Goal: Transaction & Acquisition: Purchase product/service

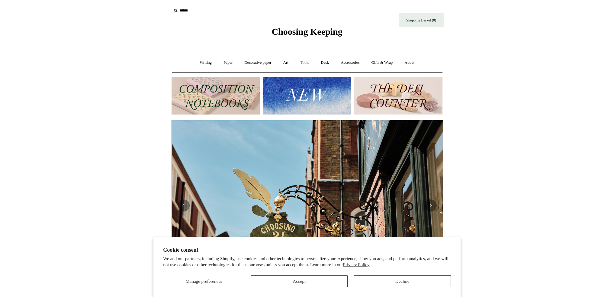
scroll to position [0, 271]
click at [303, 61] on link "Tools +" at bounding box center [305, 63] width 20 height 16
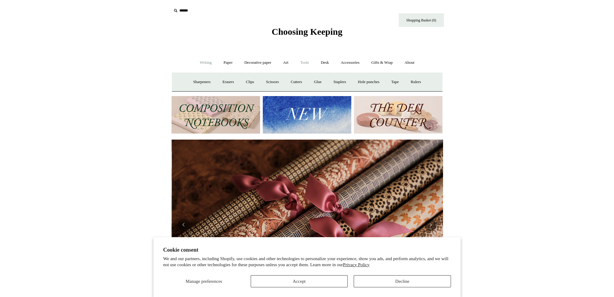
scroll to position [0, 542]
click at [200, 63] on link "Writing +" at bounding box center [205, 63] width 23 height 16
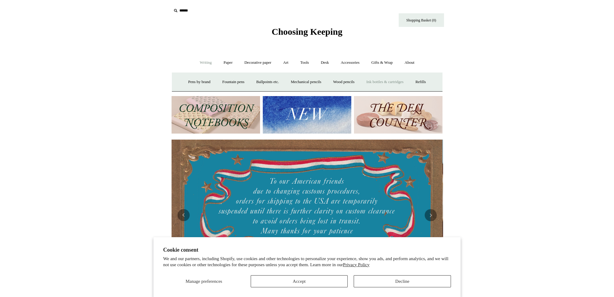
scroll to position [0, 0]
click at [351, 82] on link "Wood pencils +" at bounding box center [344, 82] width 32 height 16
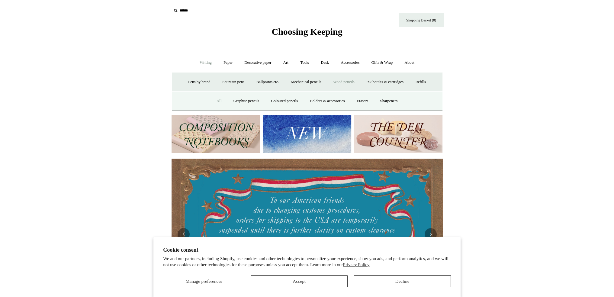
click at [211, 100] on link "All" at bounding box center [219, 101] width 16 height 16
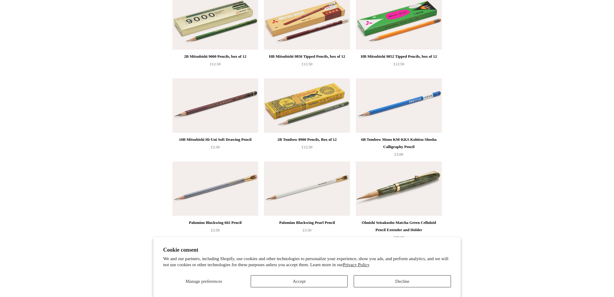
scroll to position [664, 0]
